Goal: Understand process/instructions

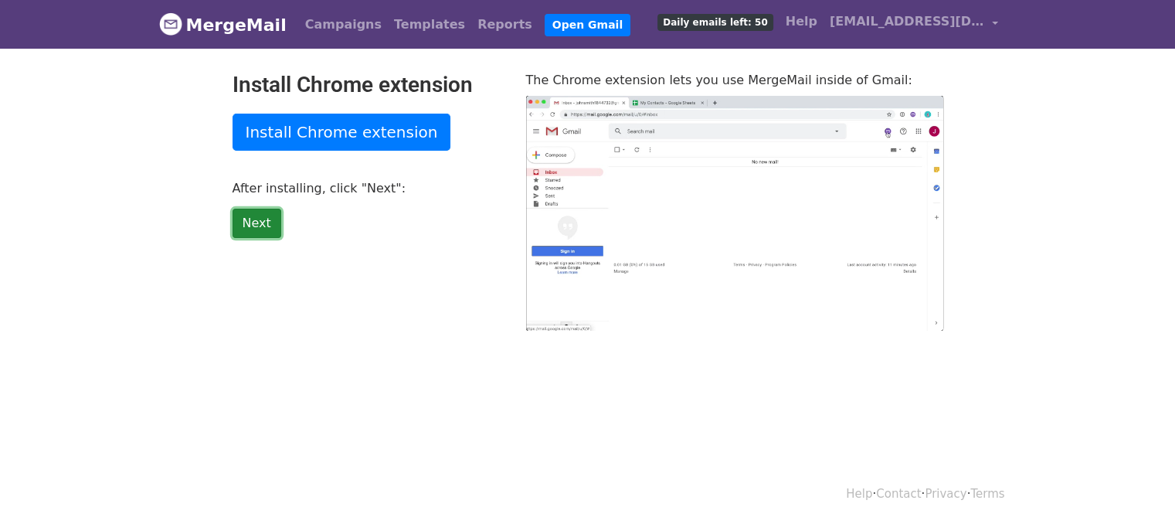
click at [249, 221] on link "Next" at bounding box center [256, 223] width 49 height 29
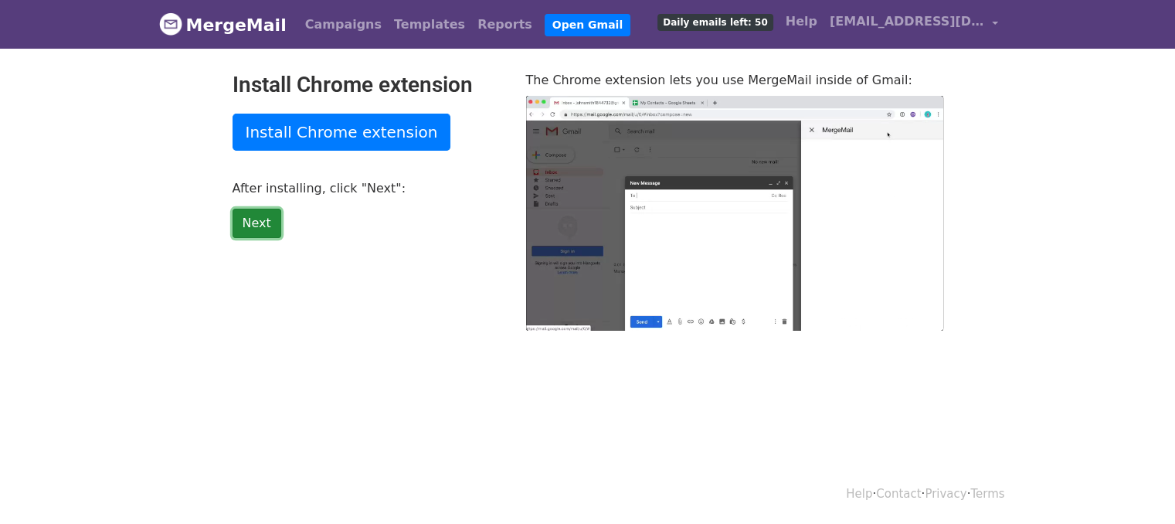
type input "30.72"
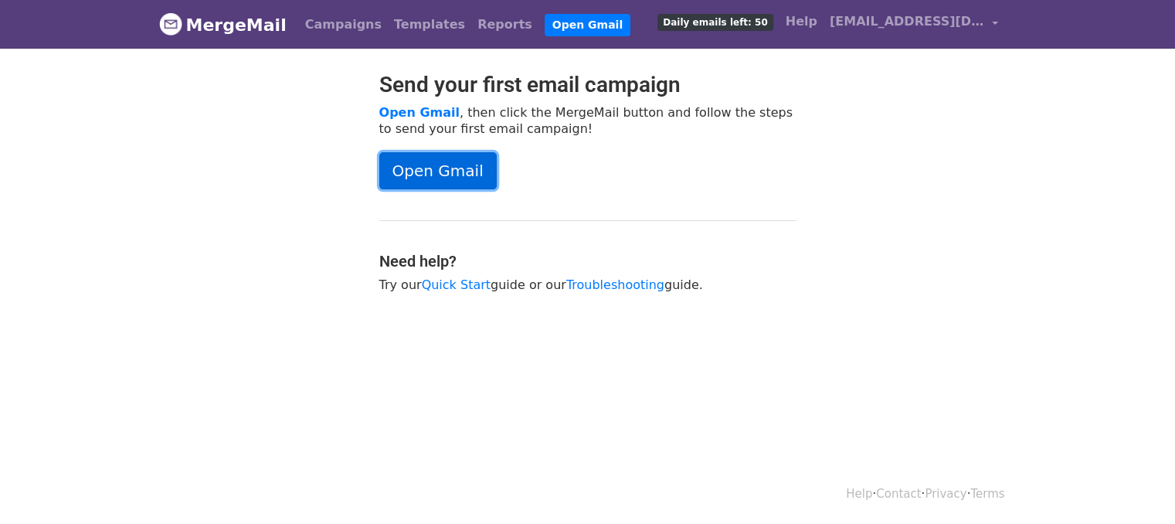
click at [440, 167] on link "Open Gmail" at bounding box center [437, 170] width 117 height 37
click at [454, 171] on link "Open Gmail" at bounding box center [437, 170] width 117 height 37
